Goal: Task Accomplishment & Management: Use online tool/utility

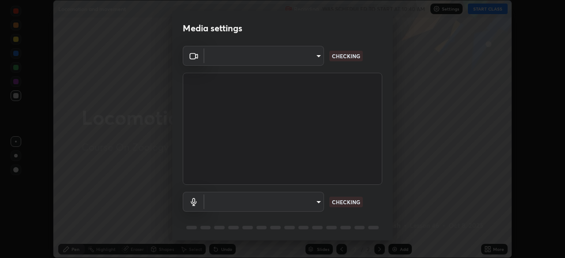
scroll to position [258, 565]
type input "f998bc4046c61b158ae604da705546672abda0c1808058386527230685057052"
type input "default"
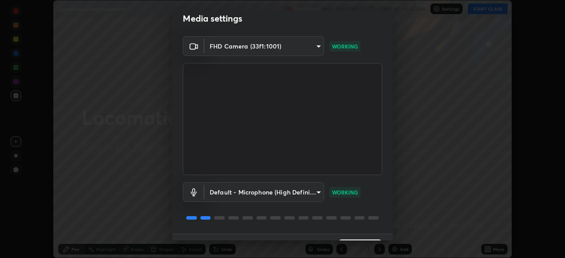
scroll to position [31, 0]
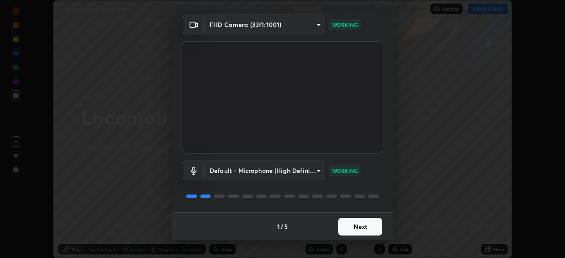
click at [359, 229] on button "Next" at bounding box center [360, 227] width 44 height 18
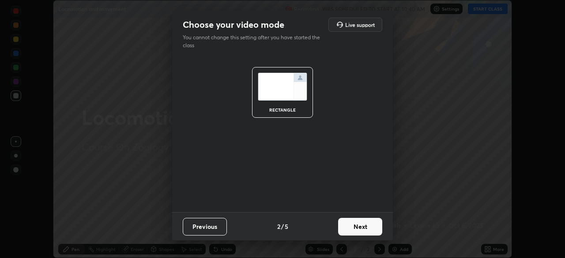
scroll to position [0, 0]
click at [358, 229] on button "Next" at bounding box center [360, 227] width 44 height 18
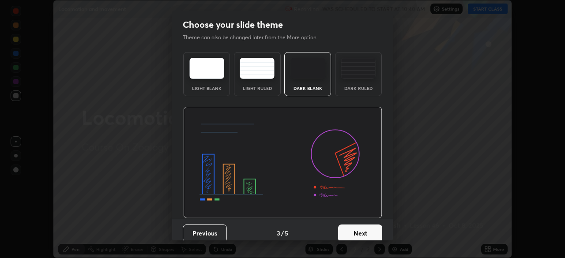
click at [359, 228] on button "Next" at bounding box center [360, 234] width 44 height 18
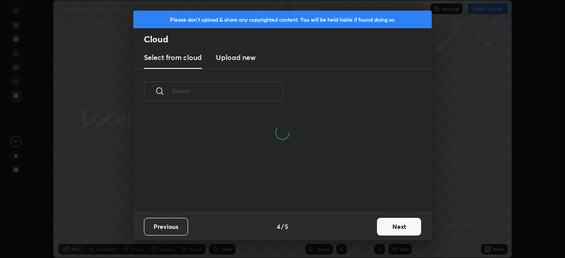
click at [394, 227] on button "Next" at bounding box center [399, 227] width 44 height 18
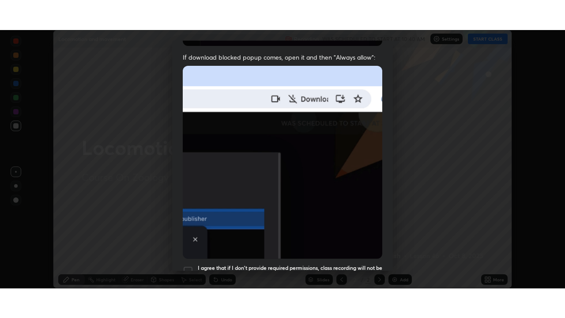
scroll to position [211, 0]
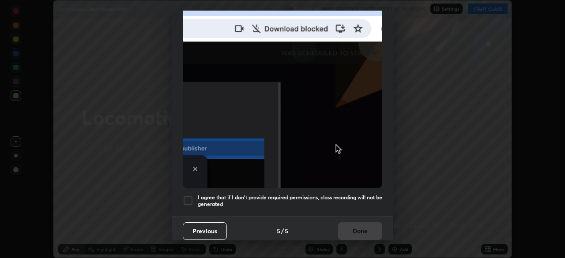
click at [330, 200] on h5 "I agree that if I don't provide required permissions, class recording will not …" at bounding box center [290, 201] width 185 height 14
click at [341, 226] on button "Done" at bounding box center [360, 232] width 44 height 18
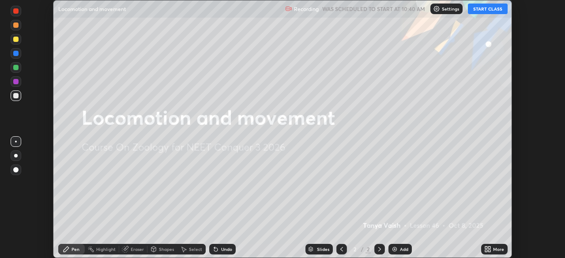
click at [491, 10] on button "START CLASS" at bounding box center [488, 9] width 40 height 11
click at [489, 248] on icon at bounding box center [489, 248] width 2 height 2
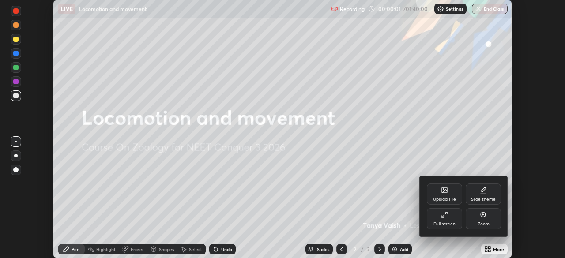
click at [452, 220] on div "Full screen" at bounding box center [444, 218] width 35 height 21
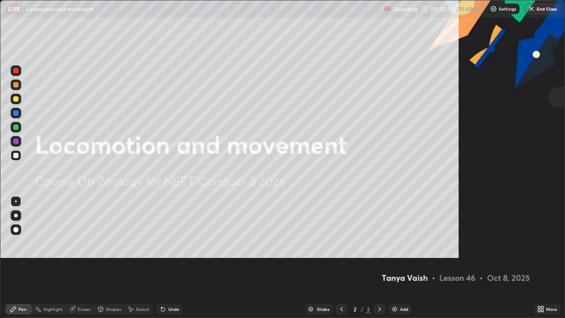
scroll to position [318, 565]
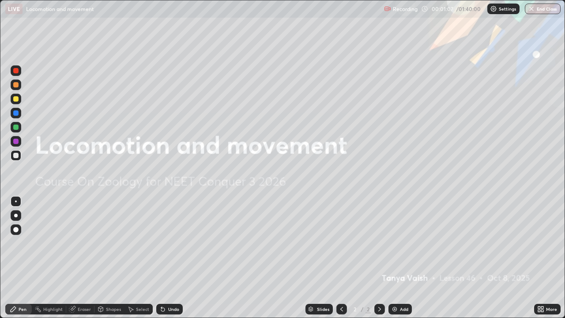
click at [408, 258] on div "Add" at bounding box center [400, 309] width 23 height 11
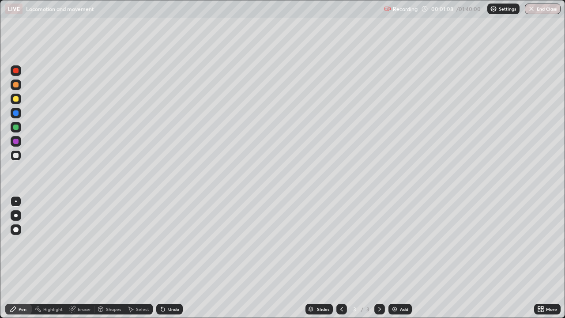
click at [21, 217] on div at bounding box center [16, 215] width 11 height 11
click at [18, 100] on div at bounding box center [15, 98] width 5 height 5
click at [18, 125] on div at bounding box center [16, 127] width 11 height 11
click at [173, 258] on div "Undo" at bounding box center [173, 309] width 11 height 4
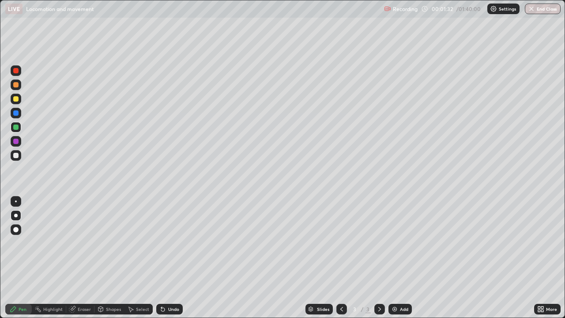
click at [173, 258] on div "Undo" at bounding box center [173, 309] width 11 height 4
click at [17, 101] on div at bounding box center [15, 98] width 5 height 5
click at [16, 113] on div at bounding box center [15, 112] width 5 height 5
click at [16, 143] on div at bounding box center [15, 141] width 5 height 5
click at [168, 258] on div "Undo" at bounding box center [173, 309] width 11 height 4
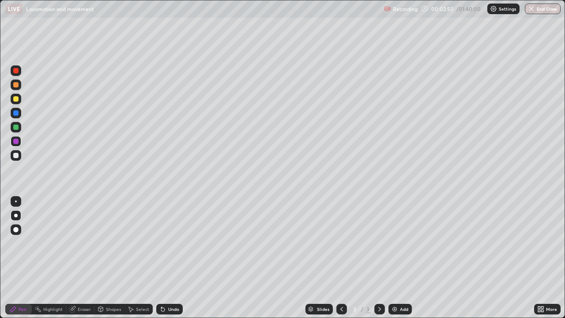
click at [18, 156] on div at bounding box center [15, 155] width 5 height 5
click at [19, 103] on div at bounding box center [16, 99] width 11 height 11
click at [16, 156] on div at bounding box center [15, 155] width 5 height 5
click at [164, 258] on icon at bounding box center [162, 309] width 7 height 7
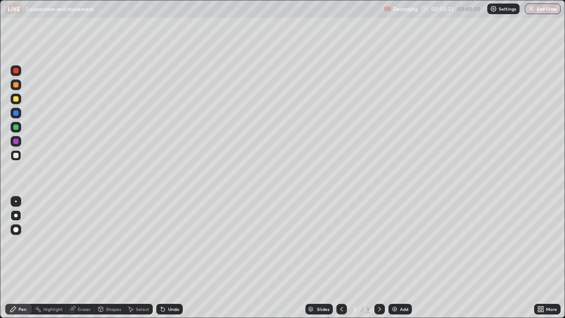
click at [166, 258] on div "Undo" at bounding box center [169, 309] width 26 height 11
click at [16, 85] on div at bounding box center [15, 84] width 5 height 5
click at [16, 71] on div at bounding box center [15, 70] width 5 height 5
click at [16, 86] on div at bounding box center [15, 84] width 5 height 5
click at [17, 114] on div at bounding box center [15, 112] width 5 height 5
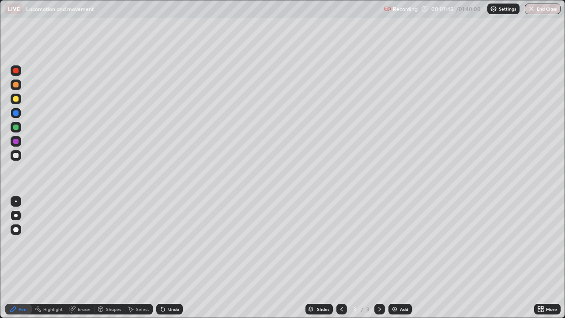
click at [16, 157] on div at bounding box center [15, 155] width 5 height 5
click at [18, 114] on div at bounding box center [15, 112] width 5 height 5
click at [18, 75] on div at bounding box center [16, 70] width 11 height 11
click at [16, 127] on div at bounding box center [15, 127] width 5 height 5
click at [18, 74] on div at bounding box center [16, 70] width 11 height 11
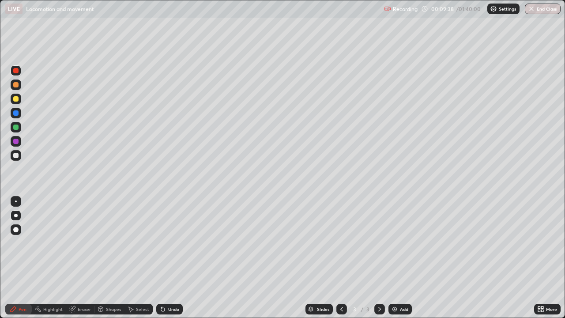
click at [20, 155] on div at bounding box center [16, 155] width 11 height 11
click at [397, 258] on div "Add" at bounding box center [400, 309] width 23 height 11
click at [15, 102] on div at bounding box center [16, 99] width 11 height 11
click at [19, 74] on div at bounding box center [16, 70] width 11 height 11
click at [18, 129] on div at bounding box center [16, 127] width 11 height 11
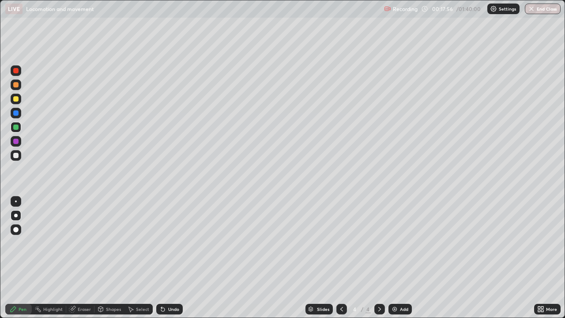
click at [19, 159] on div at bounding box center [16, 155] width 11 height 11
click at [18, 129] on div at bounding box center [16, 127] width 11 height 11
click at [172, 258] on div "Undo" at bounding box center [169, 309] width 26 height 11
click at [177, 258] on div "Undo" at bounding box center [173, 309] width 11 height 4
click at [178, 258] on div "Undo" at bounding box center [169, 309] width 26 height 11
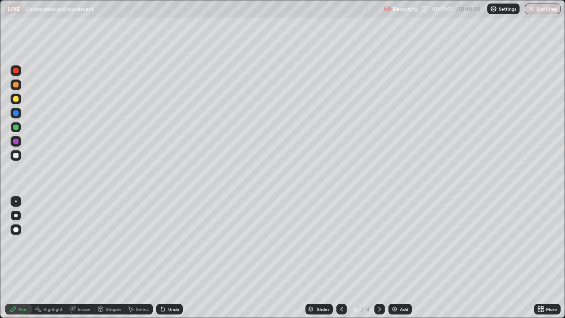
click at [176, 258] on div "Undo" at bounding box center [173, 309] width 11 height 4
click at [17, 156] on div at bounding box center [15, 155] width 5 height 5
click at [16, 127] on div at bounding box center [15, 127] width 5 height 5
click at [20, 73] on div at bounding box center [16, 70] width 11 height 11
click at [173, 258] on div "Undo" at bounding box center [173, 309] width 11 height 4
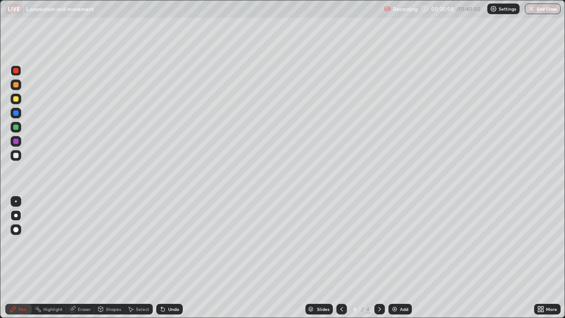
click at [180, 258] on div "Undo" at bounding box center [169, 309] width 26 height 11
click at [181, 258] on div "Undo" at bounding box center [169, 309] width 26 height 11
click at [167, 258] on div "Undo" at bounding box center [169, 309] width 26 height 11
click at [19, 159] on div at bounding box center [16, 155] width 11 height 11
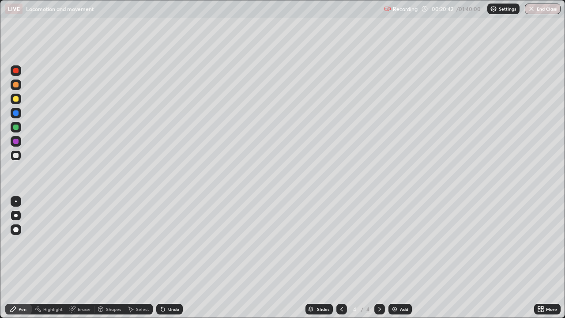
click at [21, 102] on div at bounding box center [16, 99] width 11 height 14
click at [16, 99] on div at bounding box center [15, 98] width 5 height 5
click at [180, 258] on div "Undo" at bounding box center [169, 309] width 26 height 11
click at [20, 156] on div at bounding box center [16, 155] width 11 height 11
click at [16, 128] on div at bounding box center [15, 127] width 5 height 5
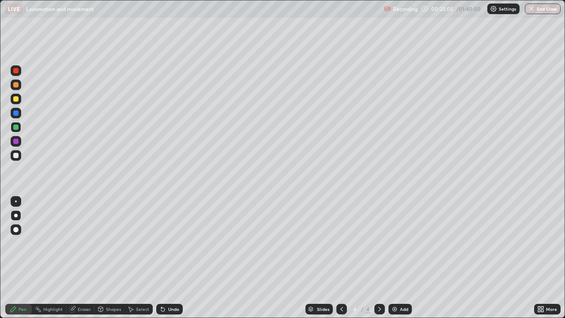
click at [16, 156] on div at bounding box center [15, 155] width 5 height 5
click at [16, 101] on div at bounding box center [15, 98] width 5 height 5
click at [16, 71] on div at bounding box center [15, 70] width 5 height 5
click at [170, 258] on div "Undo" at bounding box center [173, 309] width 11 height 4
click at [169, 258] on div "Undo" at bounding box center [173, 309] width 11 height 4
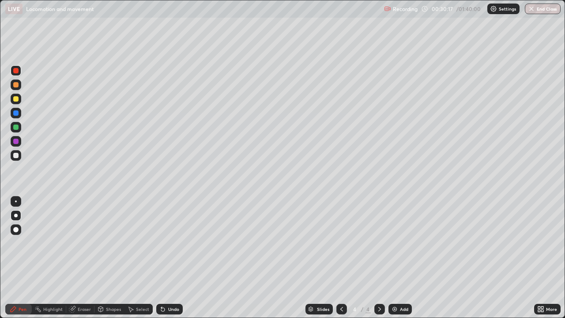
click at [18, 127] on div at bounding box center [15, 127] width 5 height 5
click at [16, 156] on div at bounding box center [15, 155] width 5 height 5
click at [168, 258] on div "Undo" at bounding box center [173, 309] width 11 height 4
click at [167, 258] on div "Undo" at bounding box center [169, 309] width 26 height 11
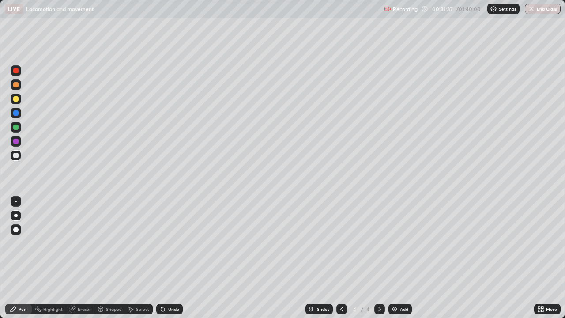
click at [168, 258] on div "Undo" at bounding box center [173, 309] width 11 height 4
click at [403, 258] on div "Add" at bounding box center [404, 309] width 8 height 4
click at [19, 102] on div at bounding box center [16, 99] width 11 height 11
click at [18, 113] on div at bounding box center [15, 112] width 5 height 5
click at [18, 129] on div at bounding box center [16, 127] width 11 height 11
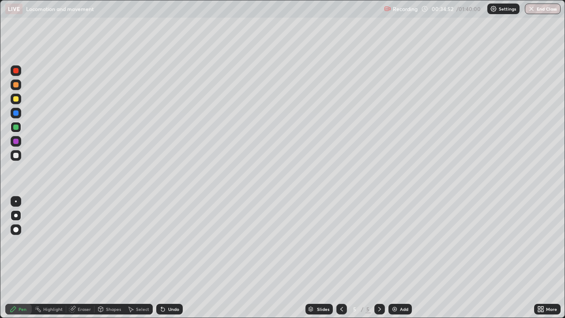
click at [86, 258] on div "Eraser" at bounding box center [84, 309] width 13 height 4
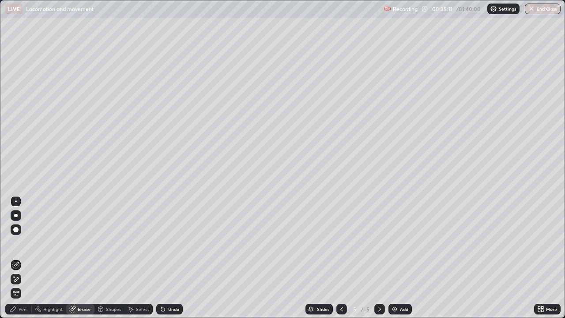
click at [341, 258] on icon at bounding box center [341, 309] width 7 height 7
click at [23, 258] on div "Pen" at bounding box center [23, 309] width 8 height 4
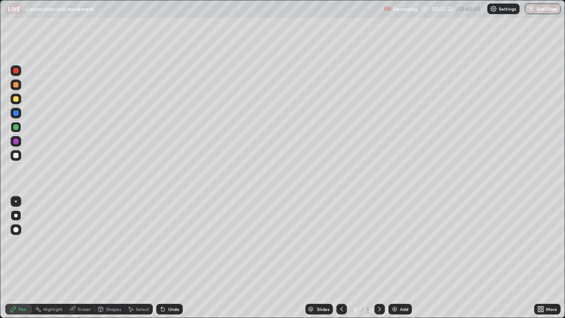
click at [17, 157] on div at bounding box center [15, 155] width 5 height 5
click at [376, 258] on div at bounding box center [379, 309] width 11 height 11
click at [377, 258] on icon at bounding box center [379, 309] width 7 height 7
click at [340, 258] on icon at bounding box center [341, 309] width 7 height 7
click at [84, 258] on div "Eraser" at bounding box center [84, 309] width 13 height 4
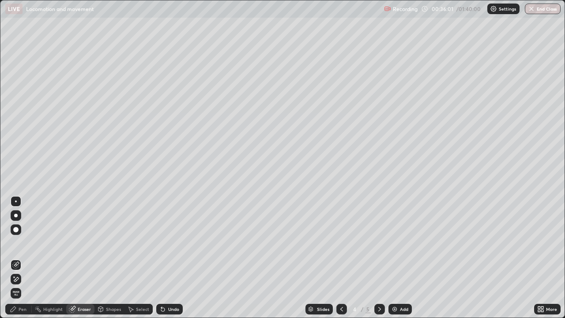
click at [26, 258] on div "Pen" at bounding box center [18, 309] width 26 height 11
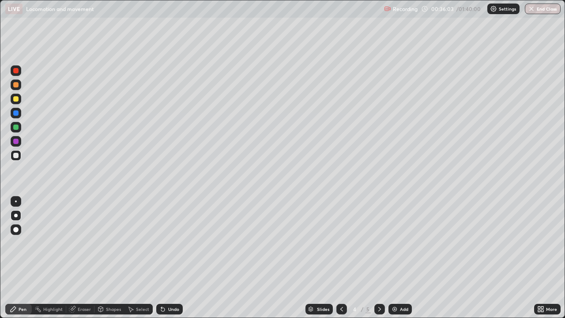
click at [17, 115] on div at bounding box center [15, 112] width 5 height 5
click at [379, 258] on icon at bounding box center [379, 309] width 7 height 7
click at [399, 258] on div "Add" at bounding box center [400, 309] width 23 height 11
click at [19, 100] on div at bounding box center [16, 99] width 11 height 11
click at [16, 128] on div at bounding box center [15, 127] width 5 height 5
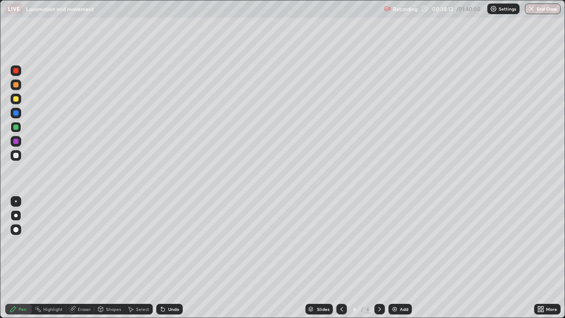
click at [17, 158] on div at bounding box center [15, 155] width 5 height 5
click at [18, 128] on div at bounding box center [15, 127] width 5 height 5
click at [18, 100] on div at bounding box center [15, 98] width 5 height 5
click at [170, 258] on div "Undo" at bounding box center [173, 309] width 11 height 4
click at [16, 113] on div at bounding box center [15, 112] width 5 height 5
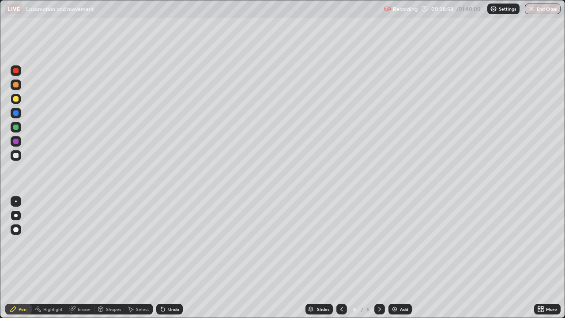
click at [16, 99] on div at bounding box center [15, 98] width 5 height 5
click at [16, 159] on div at bounding box center [16, 155] width 11 height 11
click at [170, 258] on div "Undo" at bounding box center [173, 309] width 11 height 4
click at [16, 99] on div at bounding box center [15, 98] width 5 height 5
click at [15, 156] on div at bounding box center [15, 155] width 5 height 5
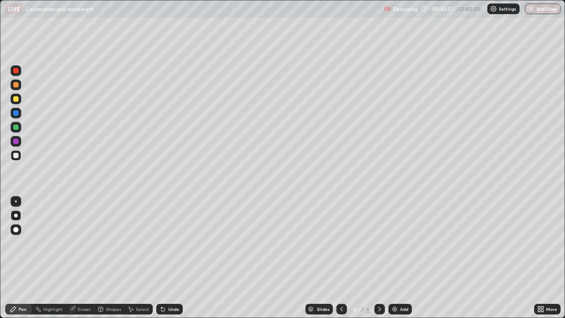
click at [403, 258] on div "Add" at bounding box center [404, 309] width 8 height 4
click at [16, 100] on div at bounding box center [15, 98] width 5 height 5
click at [172, 258] on div "Undo" at bounding box center [169, 309] width 26 height 11
click at [173, 258] on div "Undo" at bounding box center [173, 309] width 11 height 4
click at [17, 113] on div at bounding box center [15, 112] width 5 height 5
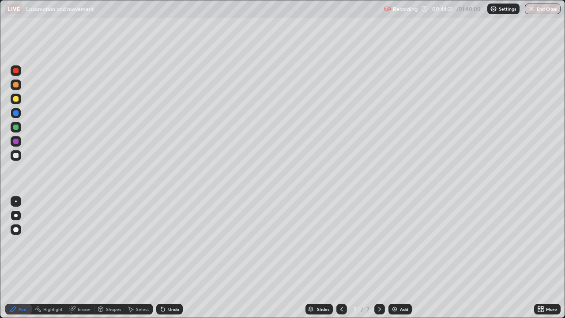
click at [16, 99] on div at bounding box center [15, 98] width 5 height 5
click at [16, 129] on div at bounding box center [15, 127] width 5 height 5
click at [17, 156] on div at bounding box center [15, 155] width 5 height 5
click at [19, 131] on div at bounding box center [16, 127] width 11 height 11
click at [18, 154] on div at bounding box center [15, 155] width 5 height 5
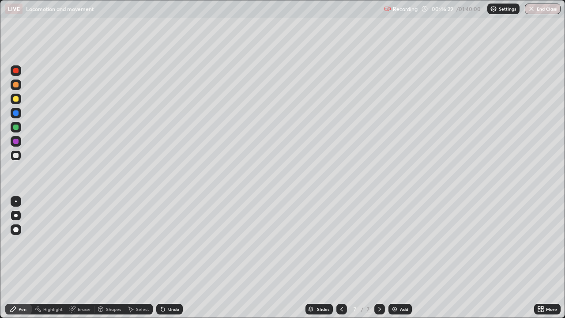
click at [86, 258] on div "Eraser" at bounding box center [84, 309] width 13 height 4
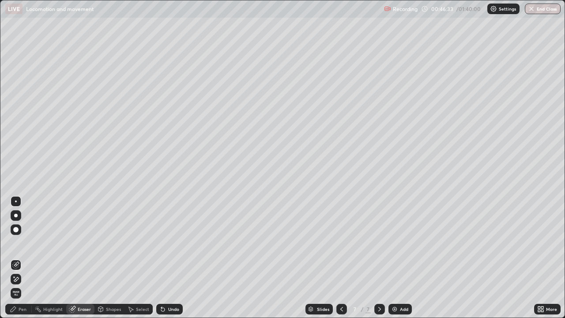
click at [22, 258] on div "Pen" at bounding box center [23, 309] width 8 height 4
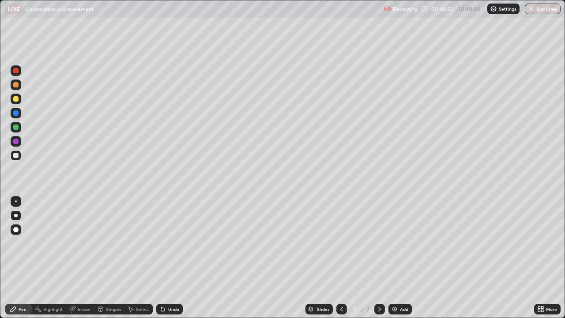
click at [17, 128] on div at bounding box center [15, 127] width 5 height 5
click at [16, 154] on div at bounding box center [15, 155] width 5 height 5
click at [17, 71] on div at bounding box center [15, 70] width 5 height 5
click at [16, 71] on div at bounding box center [15, 70] width 5 height 5
click at [16, 143] on div at bounding box center [15, 141] width 5 height 5
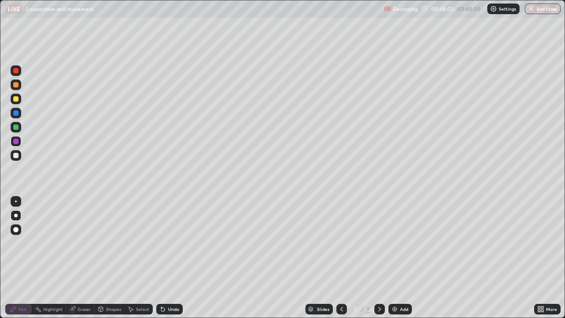
click at [16, 71] on div at bounding box center [15, 70] width 5 height 5
click at [19, 157] on div at bounding box center [16, 155] width 11 height 11
click at [18, 71] on div at bounding box center [15, 70] width 5 height 5
click at [19, 128] on div at bounding box center [16, 127] width 11 height 11
click at [171, 258] on div "Undo" at bounding box center [173, 309] width 11 height 4
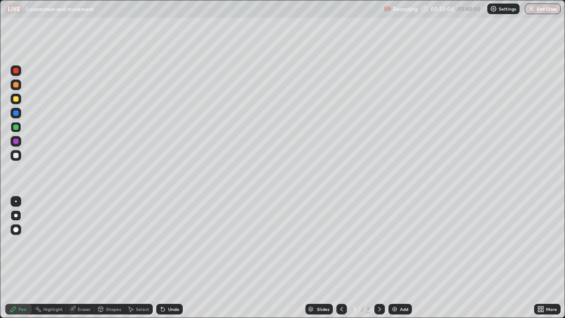
click at [172, 258] on div "Undo" at bounding box center [173, 309] width 11 height 4
click at [170, 258] on div "Undo" at bounding box center [173, 309] width 11 height 4
click at [171, 258] on div "Undo" at bounding box center [173, 309] width 11 height 4
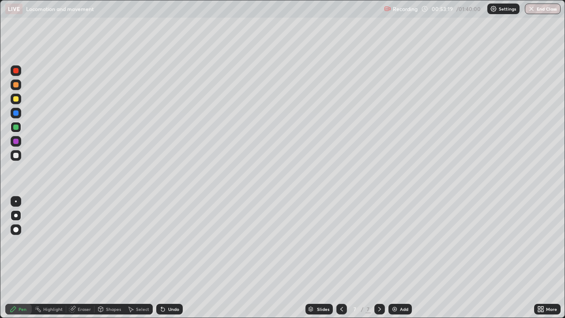
click at [16, 102] on div at bounding box center [16, 99] width 11 height 11
click at [396, 258] on img at bounding box center [394, 309] width 7 height 7
click at [18, 87] on div at bounding box center [16, 84] width 11 height 11
click at [16, 101] on div at bounding box center [15, 98] width 5 height 5
click at [396, 258] on img at bounding box center [394, 309] width 7 height 7
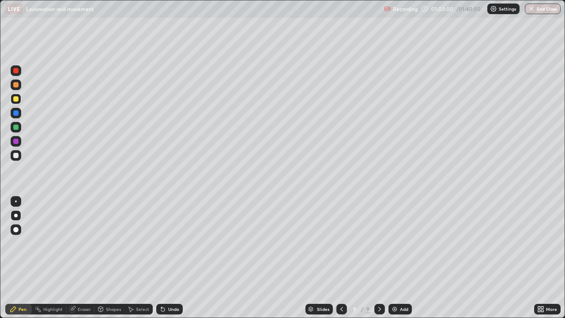
click at [19, 156] on div at bounding box center [16, 155] width 11 height 11
click at [16, 99] on div at bounding box center [15, 98] width 5 height 5
click at [176, 258] on div "Undo" at bounding box center [169, 309] width 26 height 11
click at [19, 114] on div at bounding box center [16, 113] width 11 height 11
click at [16, 127] on div at bounding box center [15, 127] width 5 height 5
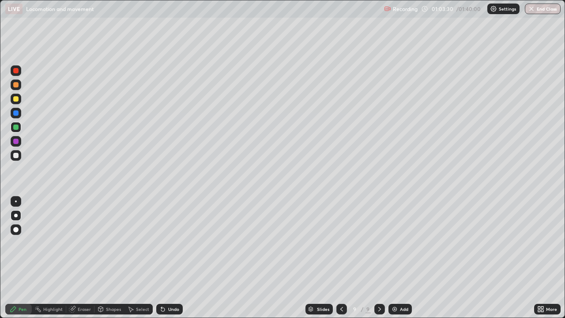
click at [18, 157] on div at bounding box center [15, 155] width 5 height 5
click at [18, 143] on div at bounding box center [15, 141] width 5 height 5
click at [16, 155] on div at bounding box center [15, 155] width 5 height 5
click at [19, 127] on div at bounding box center [16, 127] width 11 height 11
click at [19, 155] on div at bounding box center [16, 155] width 11 height 11
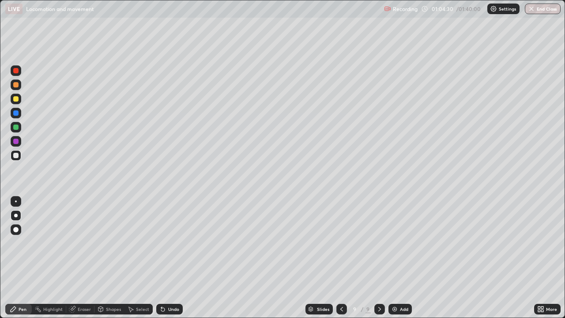
click at [19, 102] on div at bounding box center [16, 99] width 11 height 11
click at [16, 127] on div at bounding box center [15, 127] width 5 height 5
click at [21, 155] on div at bounding box center [16, 155] width 11 height 11
click at [16, 141] on div at bounding box center [15, 141] width 5 height 5
click at [19, 132] on div at bounding box center [16, 127] width 11 height 11
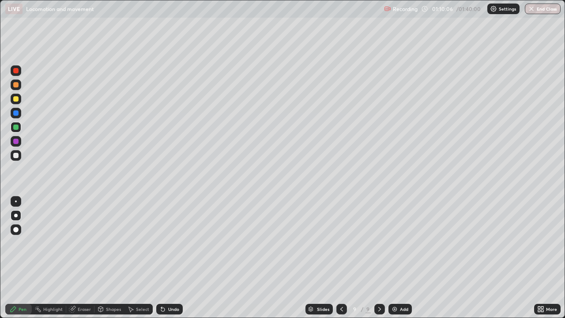
click at [17, 156] on div at bounding box center [15, 155] width 5 height 5
click at [168, 258] on div "Undo" at bounding box center [173, 309] width 11 height 4
click at [167, 258] on div "Undo" at bounding box center [169, 309] width 26 height 11
click at [166, 258] on div "Undo" at bounding box center [169, 309] width 26 height 11
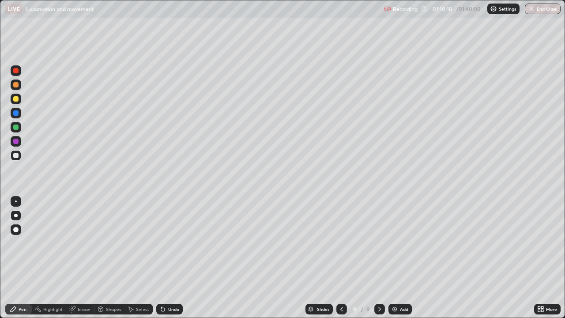
click at [17, 100] on div at bounding box center [15, 98] width 5 height 5
click at [16, 127] on div at bounding box center [15, 127] width 5 height 5
click at [18, 159] on div at bounding box center [16, 155] width 11 height 11
click at [18, 128] on div at bounding box center [15, 127] width 5 height 5
click at [17, 143] on div at bounding box center [15, 141] width 5 height 5
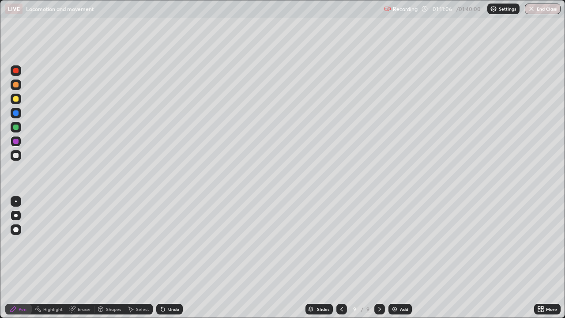
click at [16, 155] on div at bounding box center [15, 155] width 5 height 5
click at [411, 189] on icon at bounding box center [410, 189] width 1 height 1
click at [19, 131] on div at bounding box center [16, 127] width 11 height 11
click at [19, 157] on div at bounding box center [16, 155] width 11 height 11
click at [16, 99] on div at bounding box center [15, 98] width 5 height 5
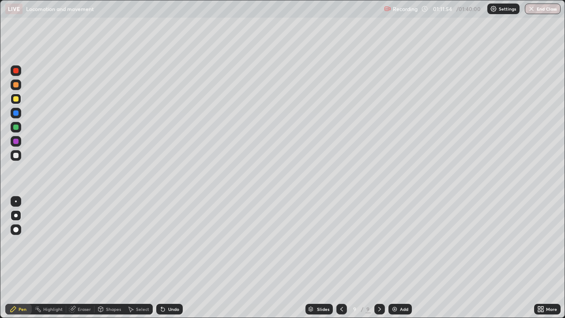
click at [15, 155] on div at bounding box center [15, 155] width 5 height 5
click at [17, 101] on div at bounding box center [15, 98] width 5 height 5
click at [171, 258] on div "Undo" at bounding box center [173, 309] width 11 height 4
click at [15, 155] on div at bounding box center [15, 155] width 5 height 5
click at [16, 128] on div at bounding box center [15, 127] width 5 height 5
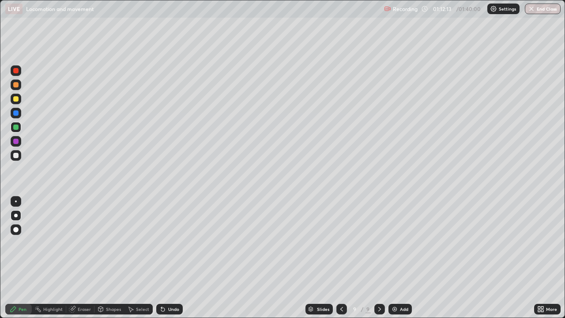
click at [19, 142] on div at bounding box center [16, 141] width 11 height 11
click at [17, 157] on div at bounding box center [15, 155] width 5 height 5
click at [17, 143] on div at bounding box center [15, 141] width 5 height 5
click at [15, 128] on div at bounding box center [15, 127] width 5 height 5
click at [171, 258] on div "Undo" at bounding box center [173, 309] width 11 height 4
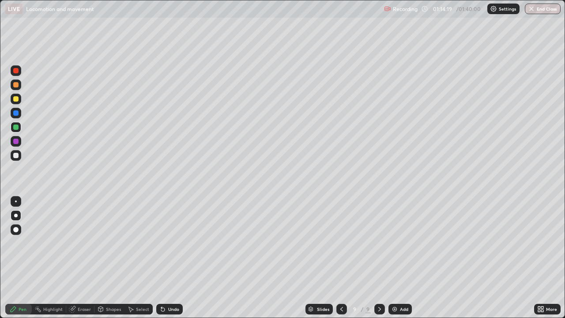
click at [177, 258] on div "Undo" at bounding box center [169, 309] width 26 height 11
click at [16, 153] on div at bounding box center [15, 155] width 5 height 5
click at [17, 99] on div at bounding box center [15, 98] width 5 height 5
click at [15, 154] on div at bounding box center [15, 155] width 5 height 5
click at [17, 142] on div at bounding box center [15, 141] width 5 height 5
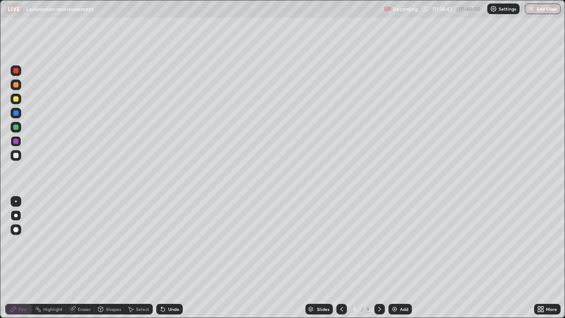
click at [15, 98] on div at bounding box center [15, 98] width 5 height 5
click at [16, 85] on div at bounding box center [15, 84] width 5 height 5
click at [400, 258] on div "Add" at bounding box center [404, 309] width 8 height 4
click at [19, 101] on div at bounding box center [16, 99] width 11 height 11
click at [174, 258] on div "Undo" at bounding box center [173, 309] width 11 height 4
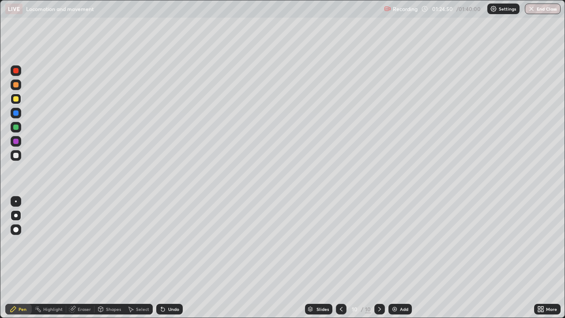
click at [174, 258] on div "Undo" at bounding box center [173, 309] width 11 height 4
click at [177, 258] on div "Undo" at bounding box center [169, 309] width 26 height 11
click at [176, 258] on div "Undo" at bounding box center [169, 309] width 26 height 11
click at [17, 129] on div at bounding box center [15, 127] width 5 height 5
click at [173, 258] on div "Undo" at bounding box center [173, 309] width 11 height 4
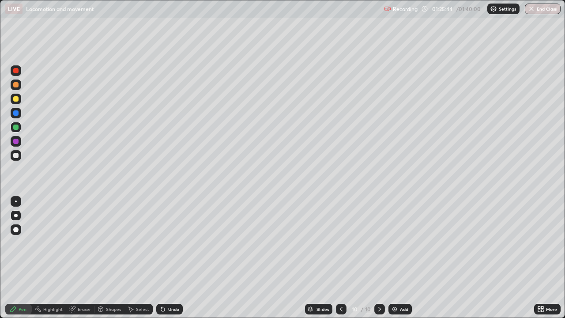
click at [19, 156] on div at bounding box center [16, 155] width 11 height 11
click at [172, 258] on div "Undo" at bounding box center [173, 309] width 11 height 4
click at [17, 128] on div at bounding box center [15, 127] width 5 height 5
click at [19, 87] on div at bounding box center [16, 84] width 11 height 11
click at [17, 156] on div at bounding box center [15, 155] width 5 height 5
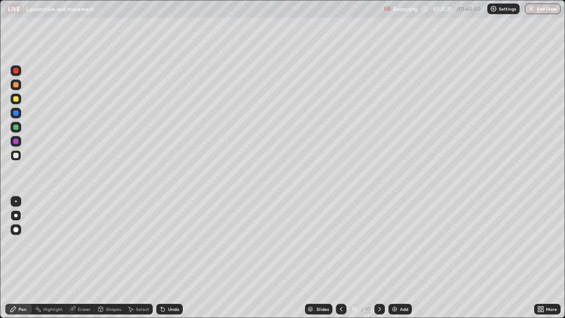
click at [16, 99] on div at bounding box center [15, 98] width 5 height 5
click at [16, 159] on div at bounding box center [16, 155] width 11 height 11
click at [168, 258] on div "Undo" at bounding box center [169, 309] width 26 height 11
click at [170, 258] on div "Undo" at bounding box center [169, 309] width 26 height 11
click at [168, 258] on div "Undo" at bounding box center [173, 309] width 11 height 4
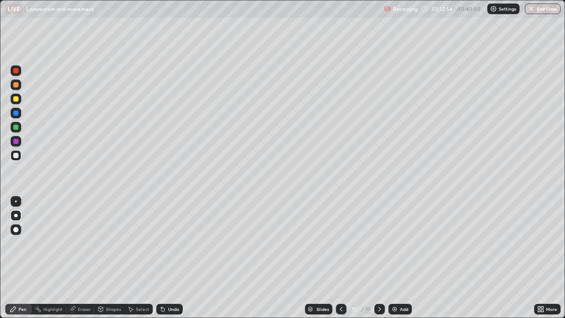
click at [400, 258] on div "Add" at bounding box center [404, 309] width 8 height 4
click at [17, 102] on div at bounding box center [16, 99] width 11 height 11
click at [175, 258] on div "Undo" at bounding box center [173, 309] width 11 height 4
click at [16, 98] on div at bounding box center [15, 98] width 5 height 5
click at [17, 128] on div at bounding box center [15, 127] width 5 height 5
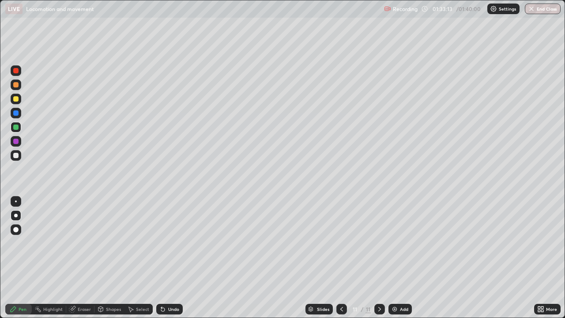
click at [17, 113] on div at bounding box center [15, 112] width 5 height 5
click at [16, 154] on div at bounding box center [15, 155] width 5 height 5
click at [83, 258] on div "Eraser" at bounding box center [84, 309] width 13 height 4
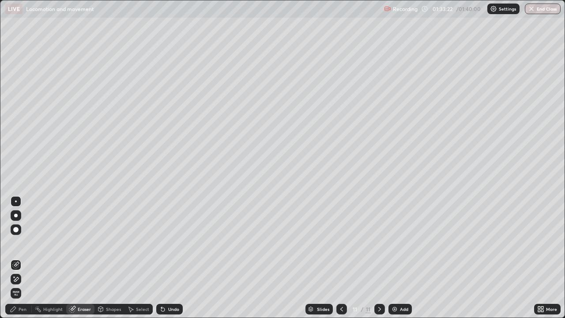
click at [22, 258] on div "Pen" at bounding box center [23, 309] width 8 height 4
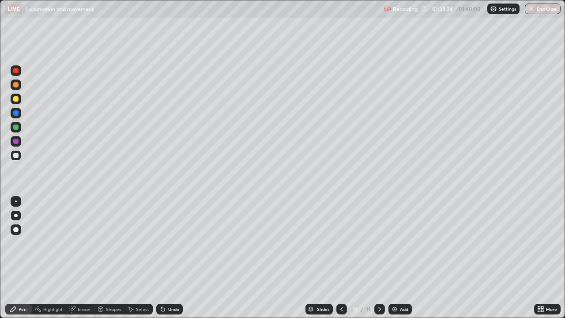
click at [16, 129] on div at bounding box center [15, 127] width 5 height 5
click at [18, 156] on div at bounding box center [15, 155] width 5 height 5
click at [16, 128] on div at bounding box center [15, 127] width 5 height 5
click at [15, 72] on div at bounding box center [15, 70] width 5 height 5
click at [19, 112] on div at bounding box center [16, 113] width 11 height 11
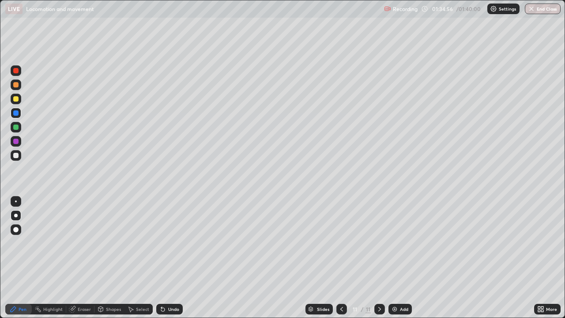
click at [17, 155] on div at bounding box center [15, 155] width 5 height 5
click at [18, 128] on div at bounding box center [15, 127] width 5 height 5
click at [178, 258] on div "Undo" at bounding box center [169, 309] width 26 height 11
click at [177, 258] on div "Undo" at bounding box center [173, 309] width 11 height 4
click at [179, 258] on div "Undo" at bounding box center [169, 309] width 26 height 11
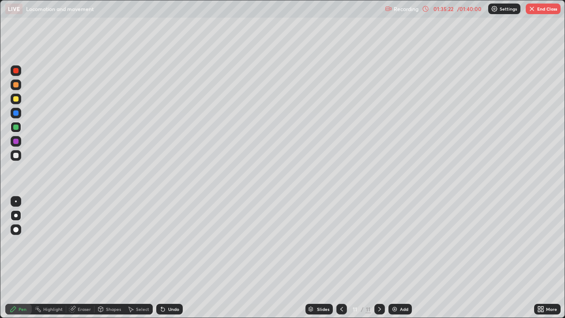
click at [180, 258] on div "Undo" at bounding box center [169, 309] width 26 height 11
click at [17, 159] on div at bounding box center [16, 155] width 11 height 11
click at [15, 99] on div at bounding box center [15, 98] width 5 height 5
click at [16, 155] on div at bounding box center [15, 155] width 5 height 5
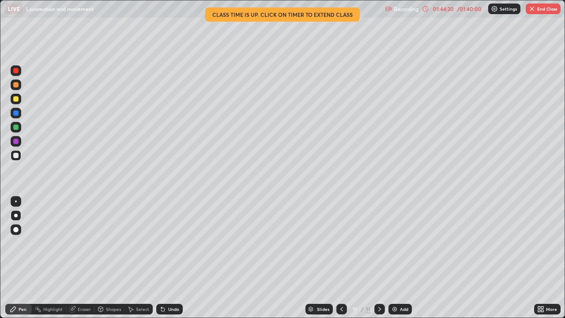
click at [543, 9] on button "End Class" at bounding box center [543, 9] width 35 height 11
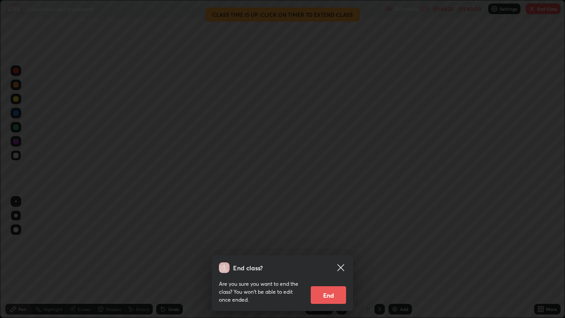
click at [330, 258] on button "End" at bounding box center [328, 295] width 35 height 18
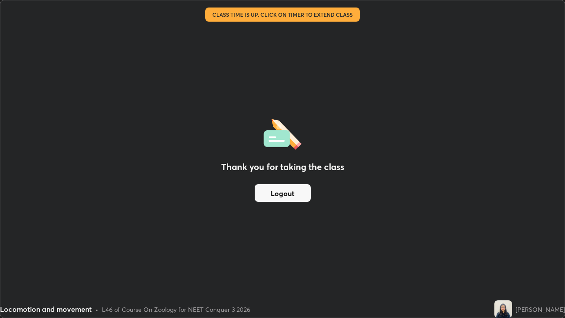
click at [264, 195] on button "Logout" at bounding box center [283, 193] width 56 height 18
